Goal: Task Accomplishment & Management: Use online tool/utility

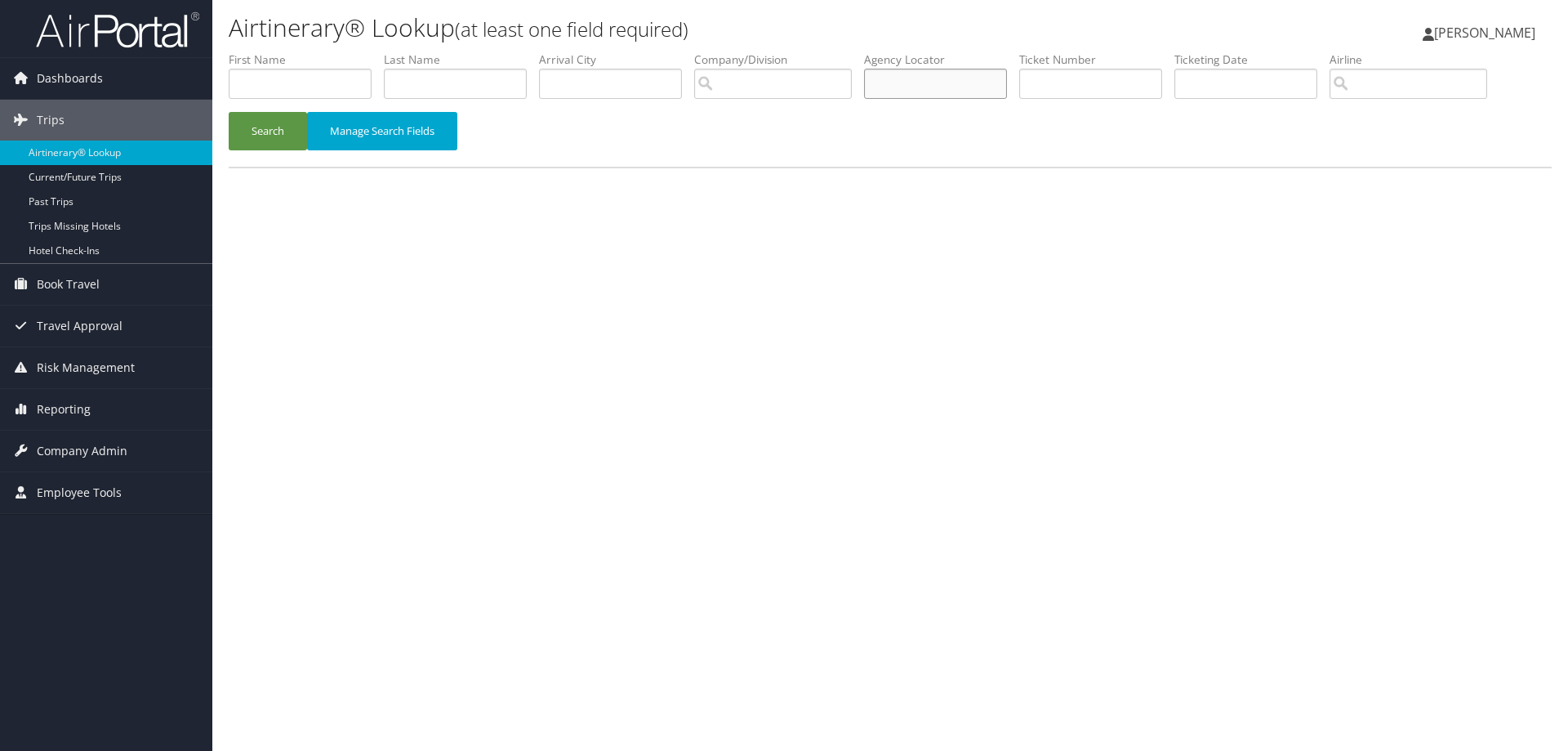
click at [973, 89] on input "text" at bounding box center [935, 84] width 143 height 30
paste input "D0WFW7"
type input "D0WFW7"
click at [266, 126] on button "Search" at bounding box center [268, 131] width 78 height 38
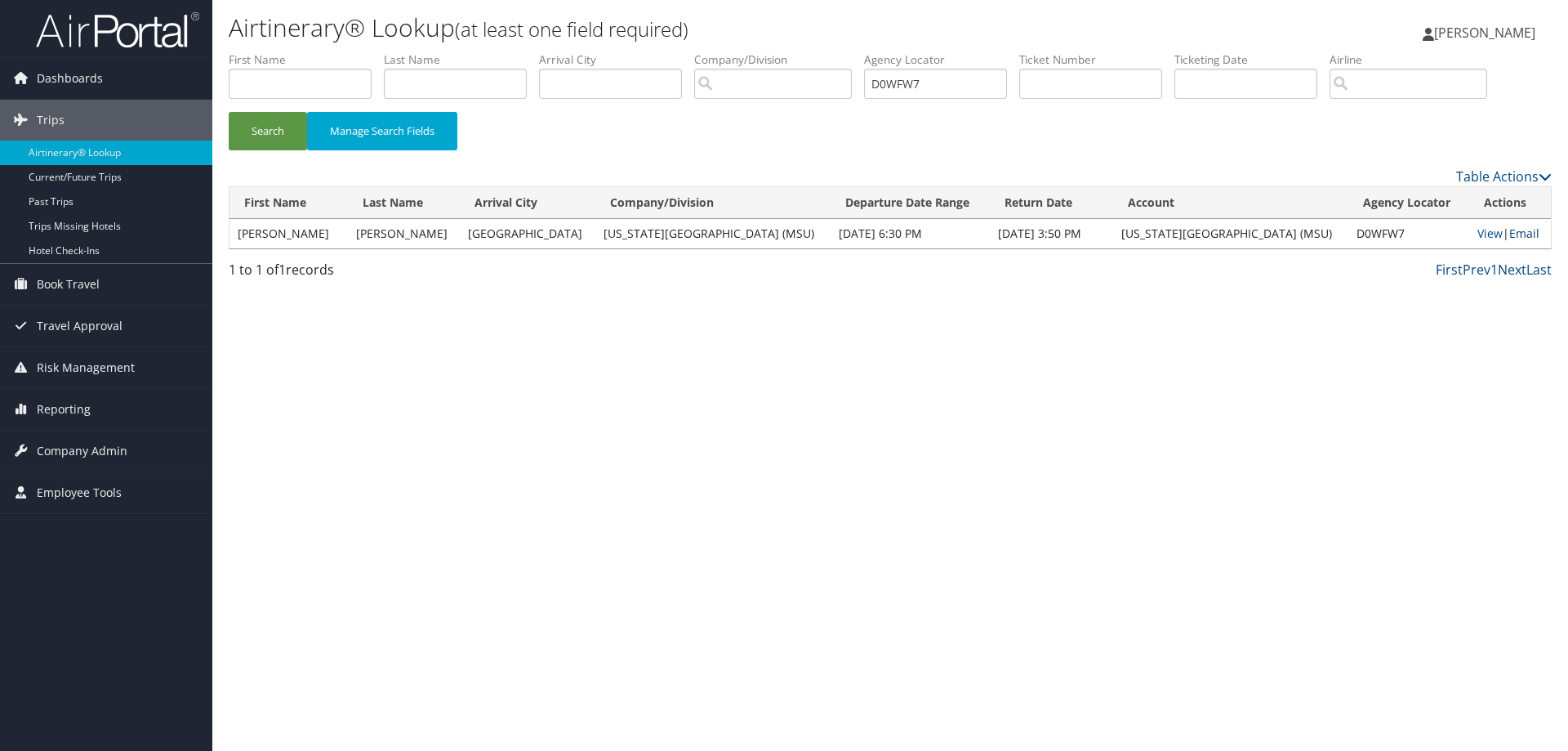
click at [1515, 232] on link "Email" at bounding box center [1524, 233] width 30 height 16
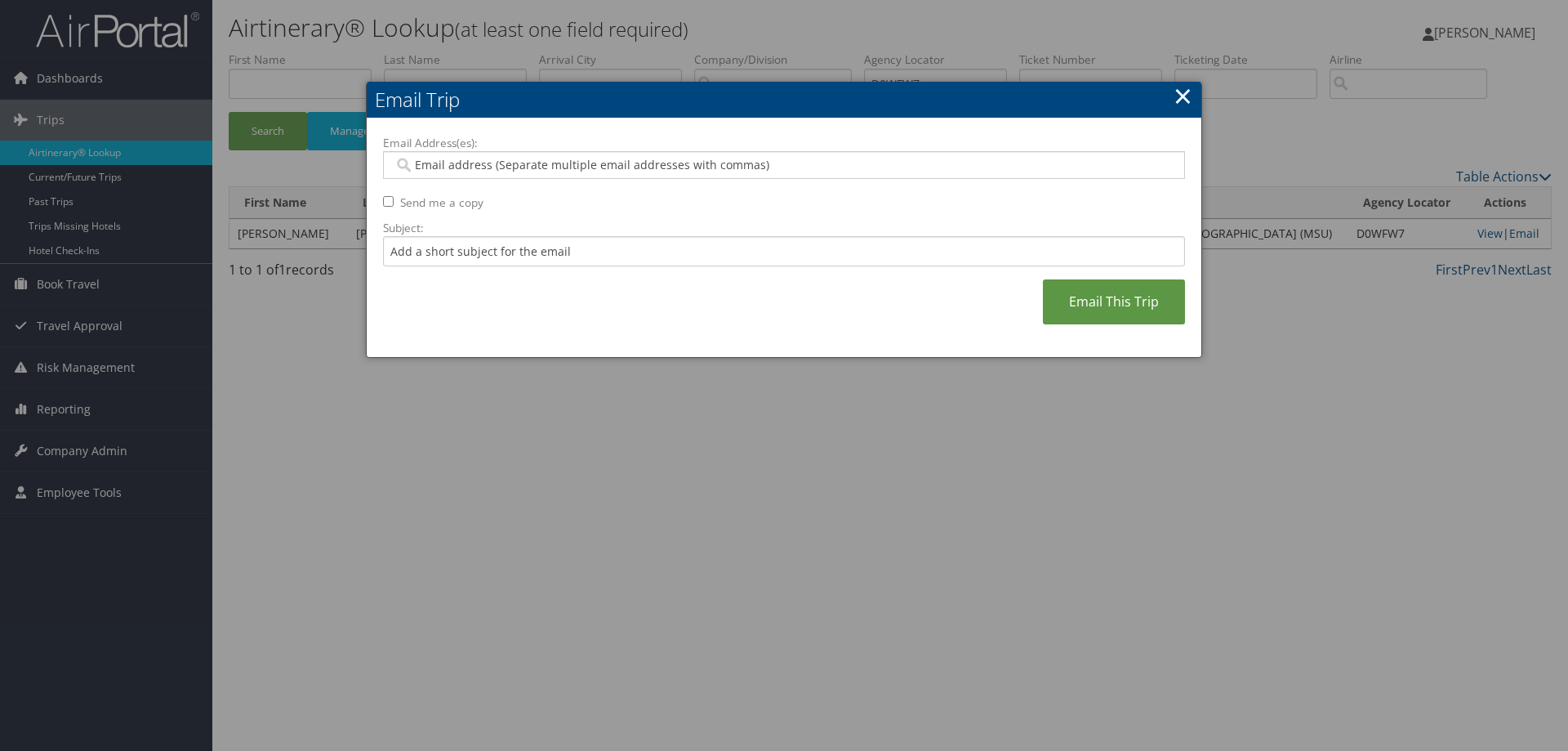
click at [515, 157] on input "Email Address(es):" at bounding box center [784, 165] width 780 height 17
paste input "[EMAIL_ADDRESS][DOMAIN_NAME]"
type input "[EMAIL_ADDRESS][DOMAIN_NAME]"
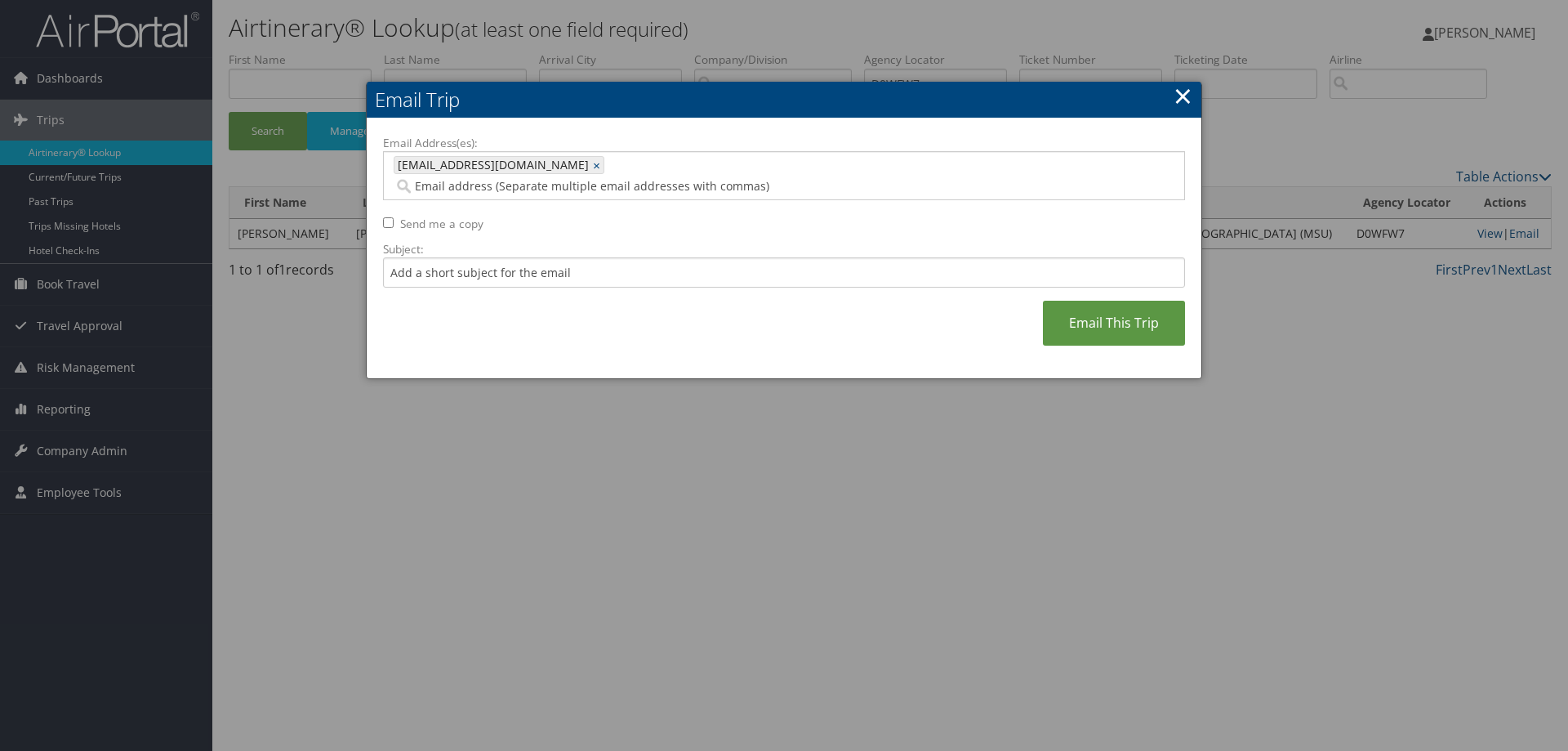
click at [582, 178] on input "Email Address(es):" at bounding box center [713, 187] width 638 height 17
paste input "[EMAIL_ADDRESS][DOMAIN_NAME]"
type input "[EMAIL_ADDRESS][DOMAIN_NAME]"
type input "[EMAIL_ADDRESS][DOMAIN_NAME], [EMAIL_ADDRESS][DOMAIN_NAME]"
click at [1139, 300] on link "Email This Trip" at bounding box center [1114, 323] width 142 height 45
